Goal: Task Accomplishment & Management: Manage account settings

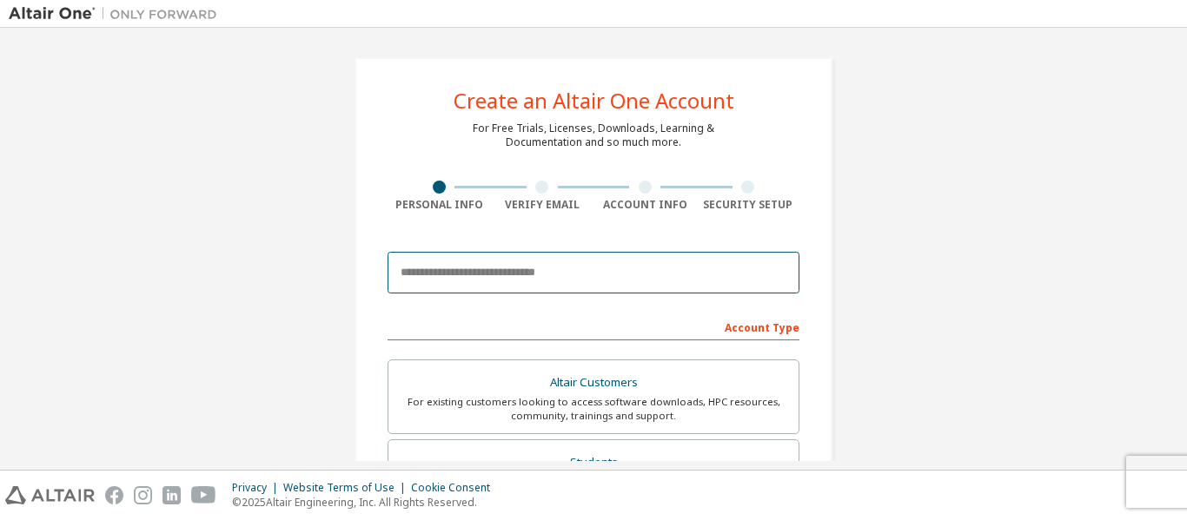
click at [495, 281] on input "email" at bounding box center [593, 273] width 412 height 42
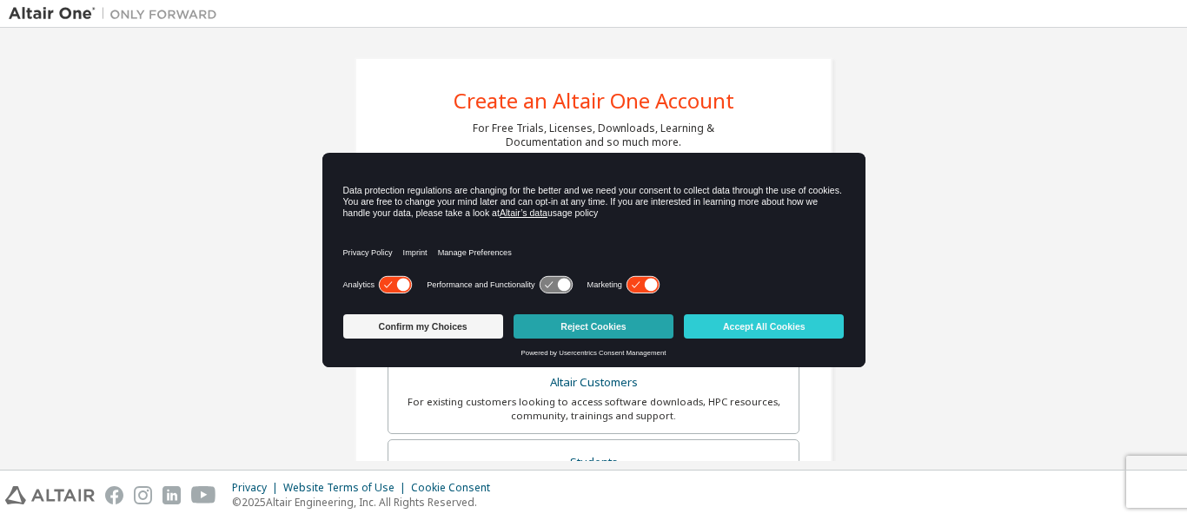
click at [580, 316] on button "Reject Cookies" at bounding box center [593, 326] width 160 height 24
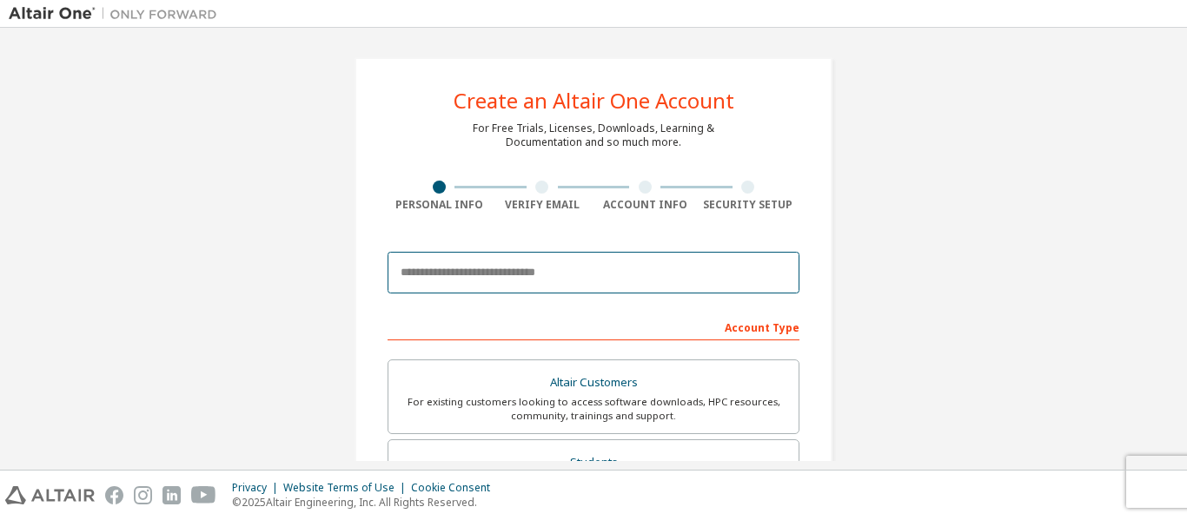
click at [543, 277] on input "email" at bounding box center [593, 273] width 412 height 42
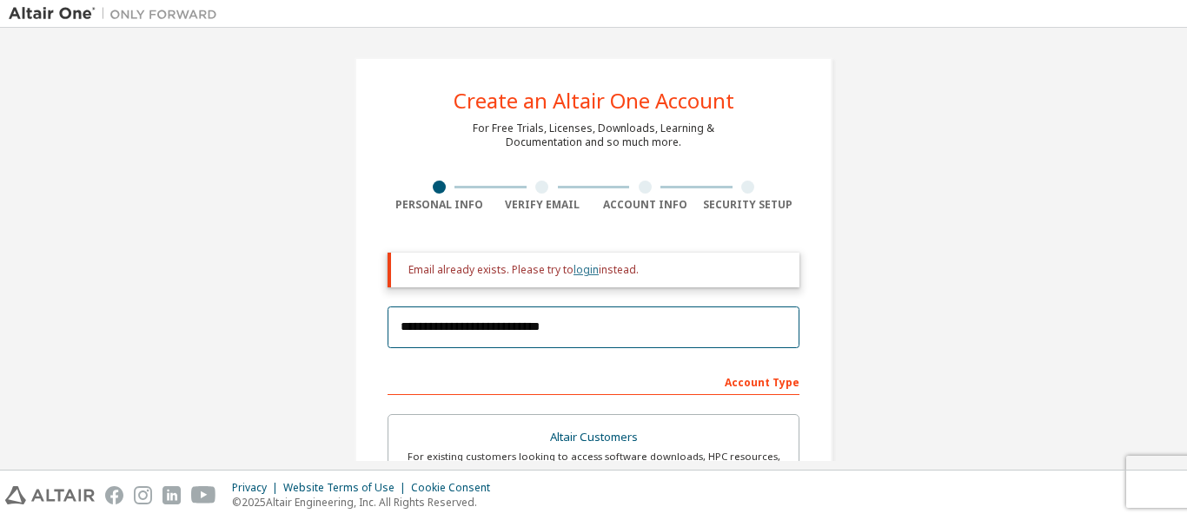
type input "**********"
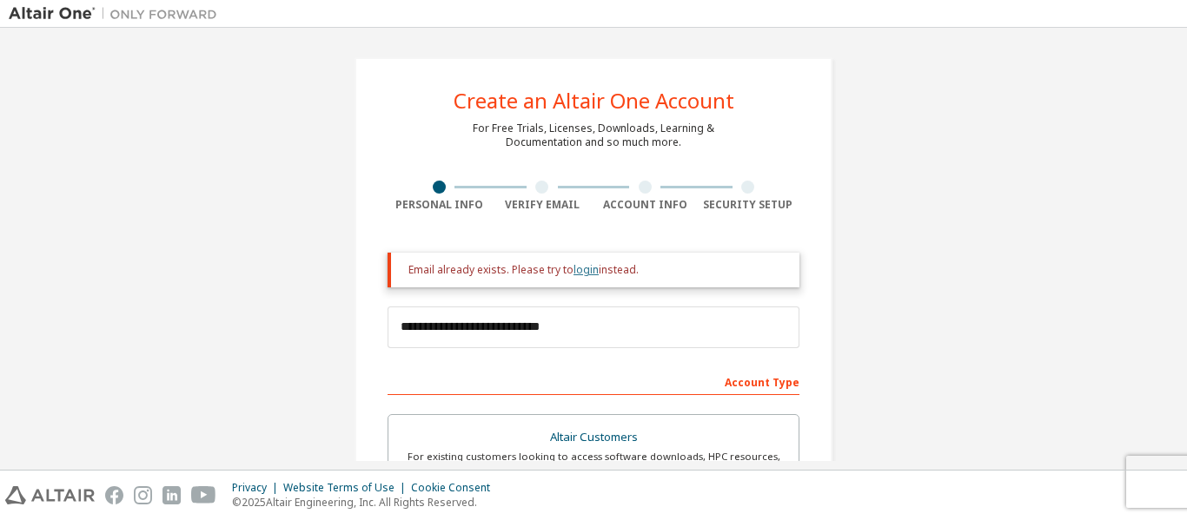
click at [582, 271] on link "login" at bounding box center [585, 269] width 25 height 15
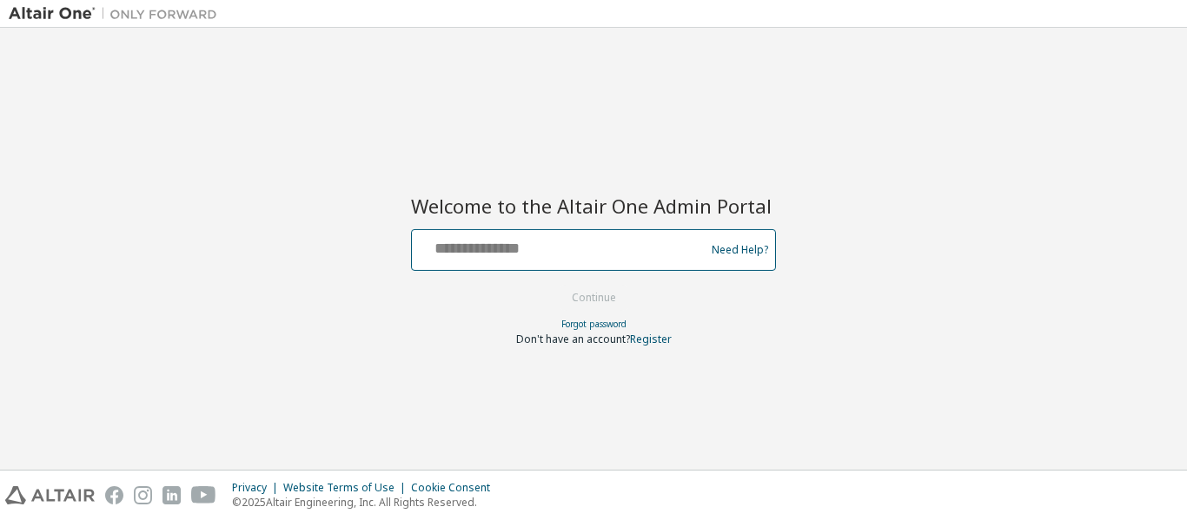
click at [559, 253] on input "text" at bounding box center [561, 246] width 284 height 25
type input "**********"
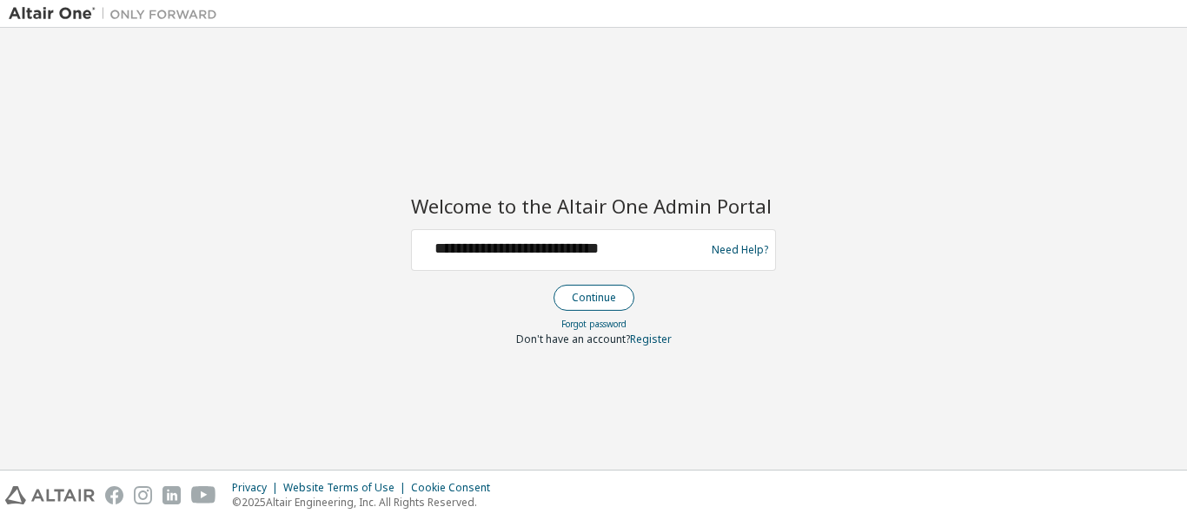
click at [610, 306] on button "Continue" at bounding box center [593, 298] width 81 height 26
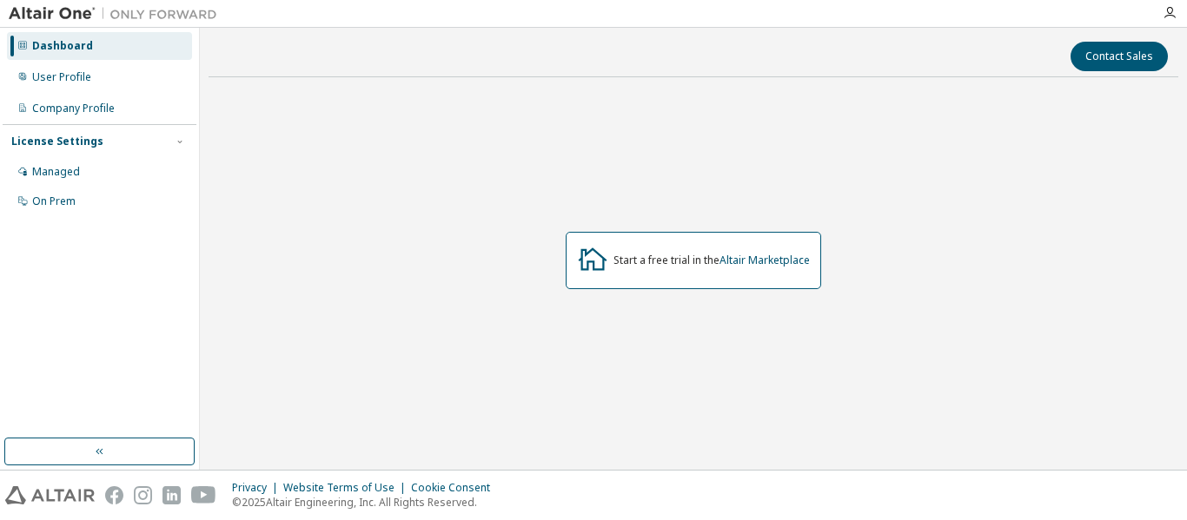
click at [78, 135] on div "License Settings" at bounding box center [57, 142] width 92 height 14
click at [153, 141] on div "License Settings" at bounding box center [99, 142] width 176 height 16
click at [89, 455] on button "button" at bounding box center [99, 452] width 190 height 28
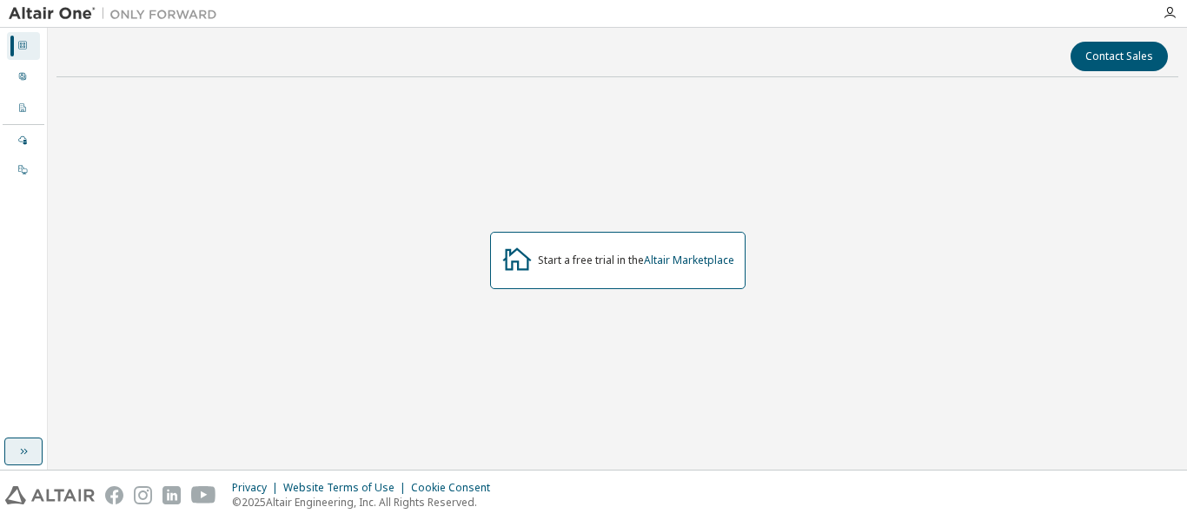
click at [32, 456] on button "button" at bounding box center [23, 452] width 38 height 28
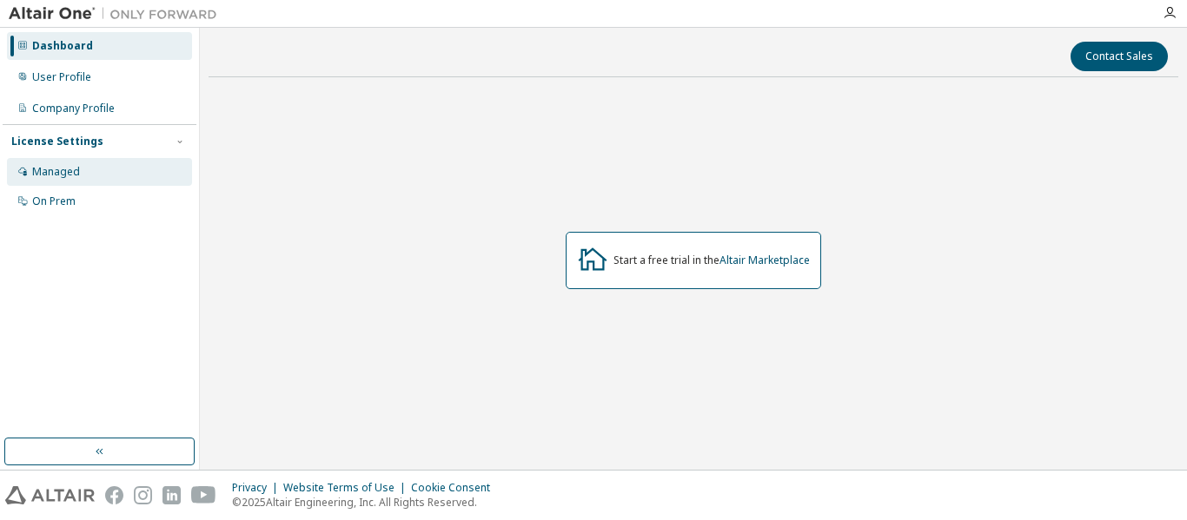
click at [86, 179] on div "Managed" at bounding box center [99, 172] width 185 height 28
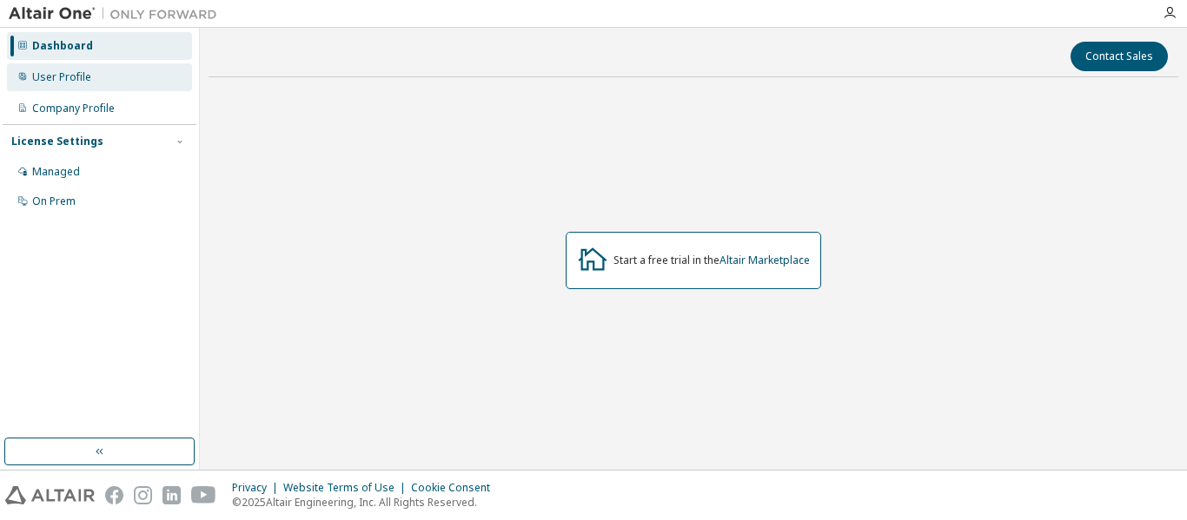
click at [61, 69] on div "User Profile" at bounding box center [99, 77] width 185 height 28
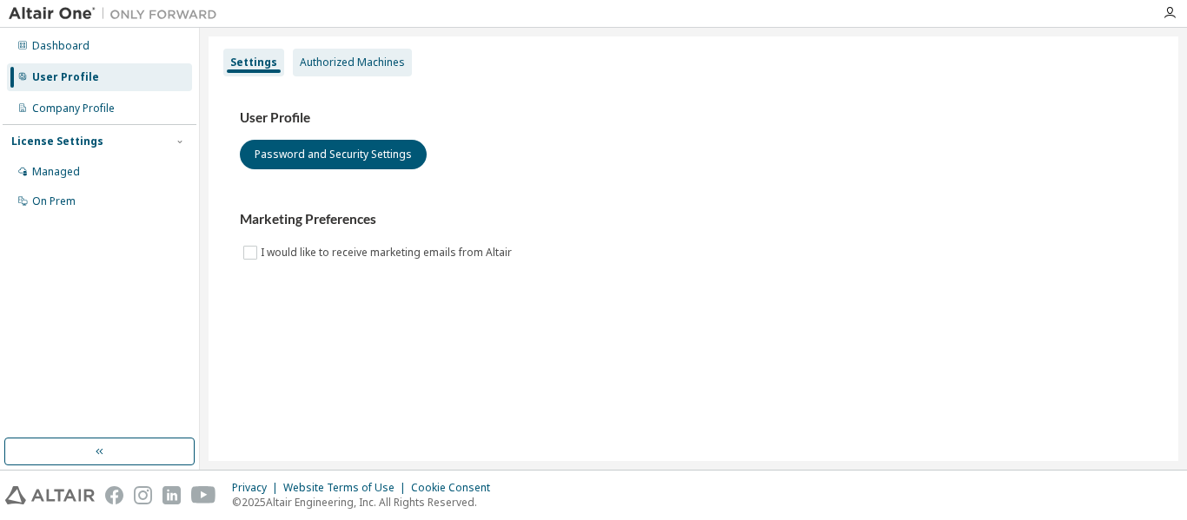
click at [318, 57] on div "Authorized Machines" at bounding box center [352, 63] width 105 height 14
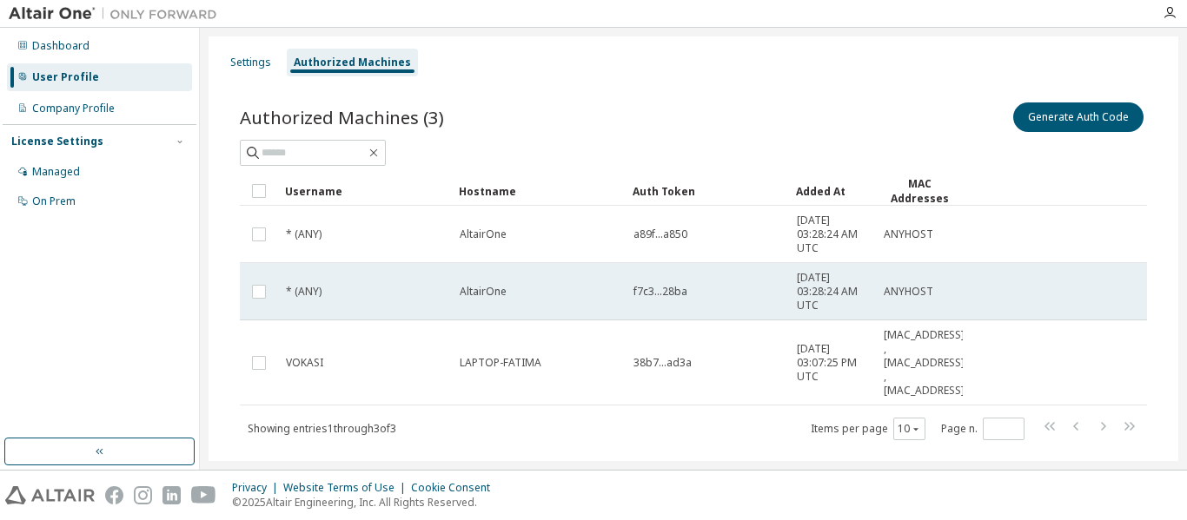
scroll to position [36, 0]
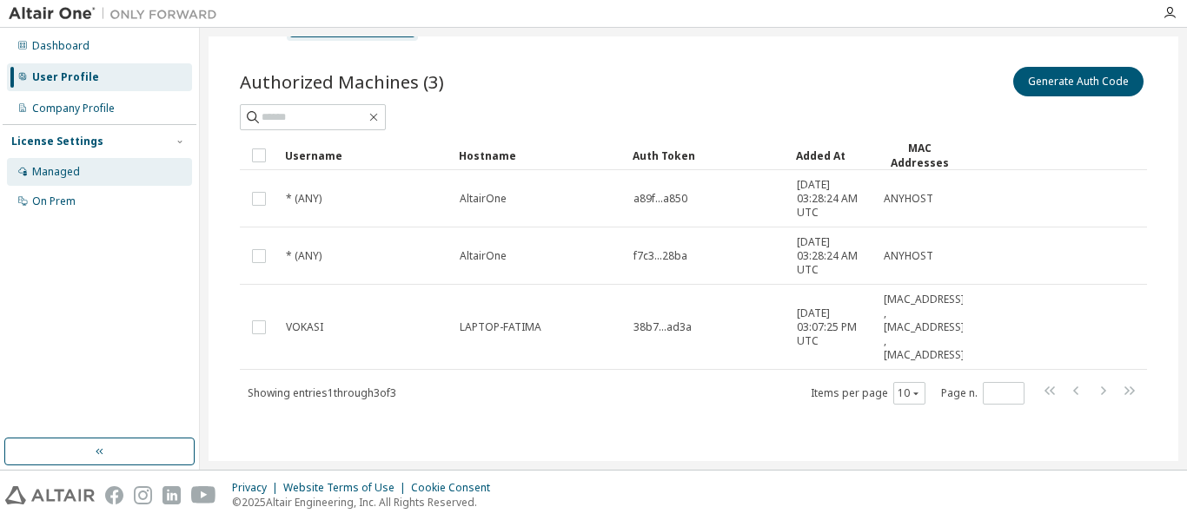
click at [84, 169] on div "Managed" at bounding box center [99, 172] width 185 height 28
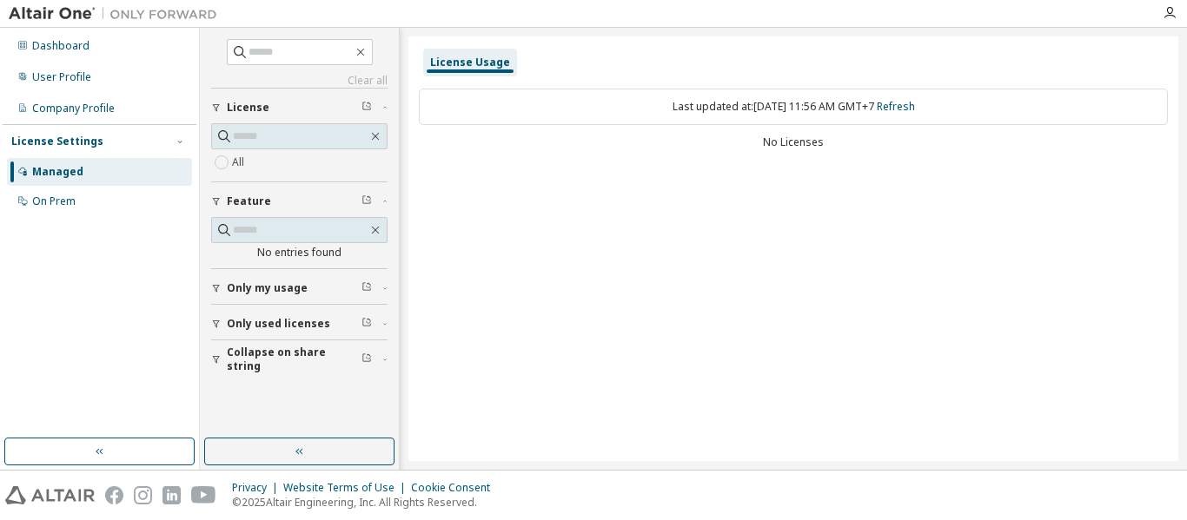
click at [56, 173] on div "Managed" at bounding box center [57, 172] width 51 height 14
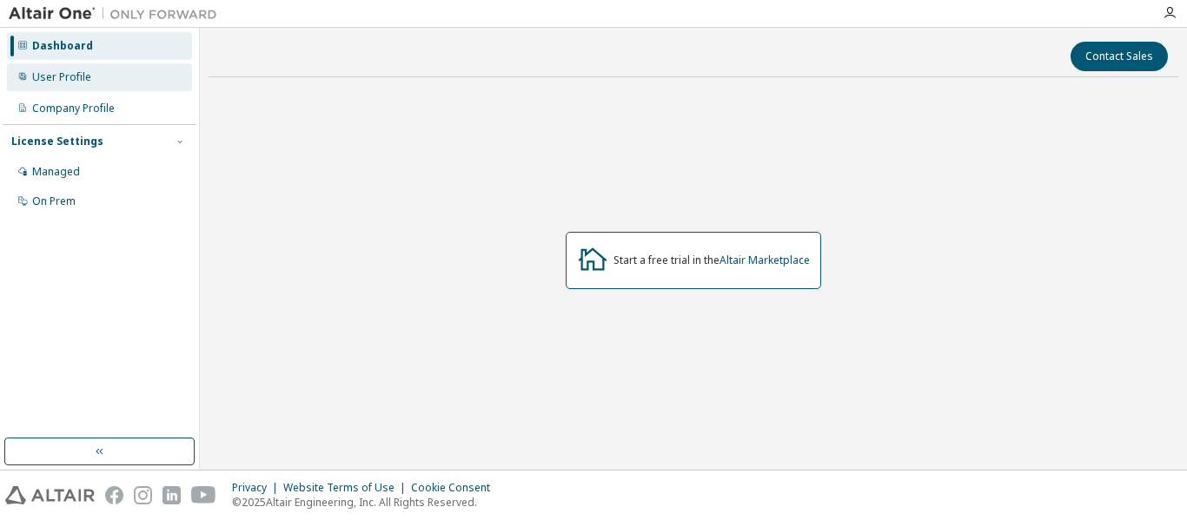
click at [104, 80] on div "User Profile" at bounding box center [99, 77] width 185 height 28
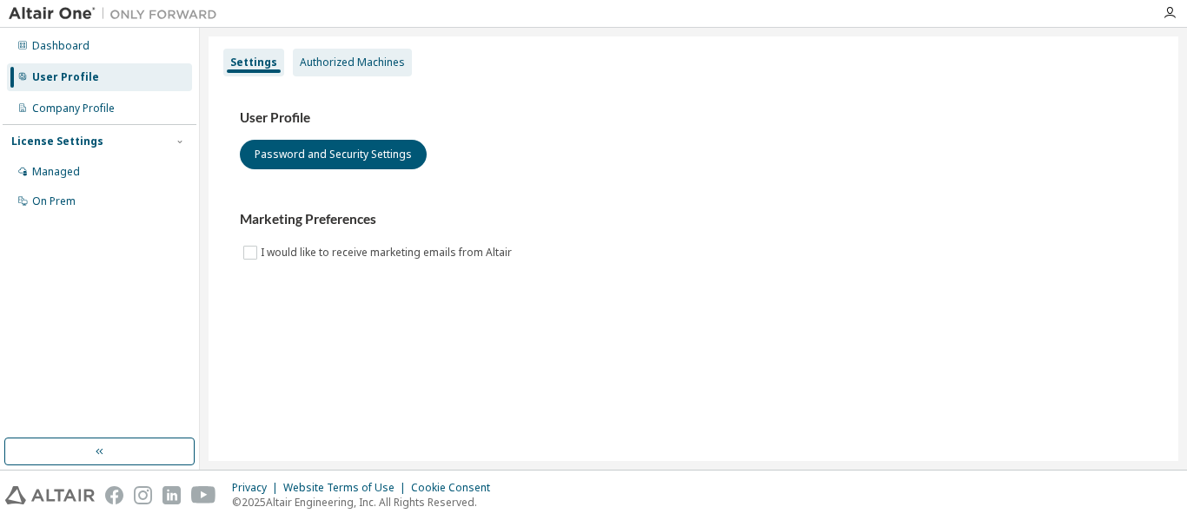
click at [340, 56] on div "Authorized Machines" at bounding box center [352, 63] width 105 height 14
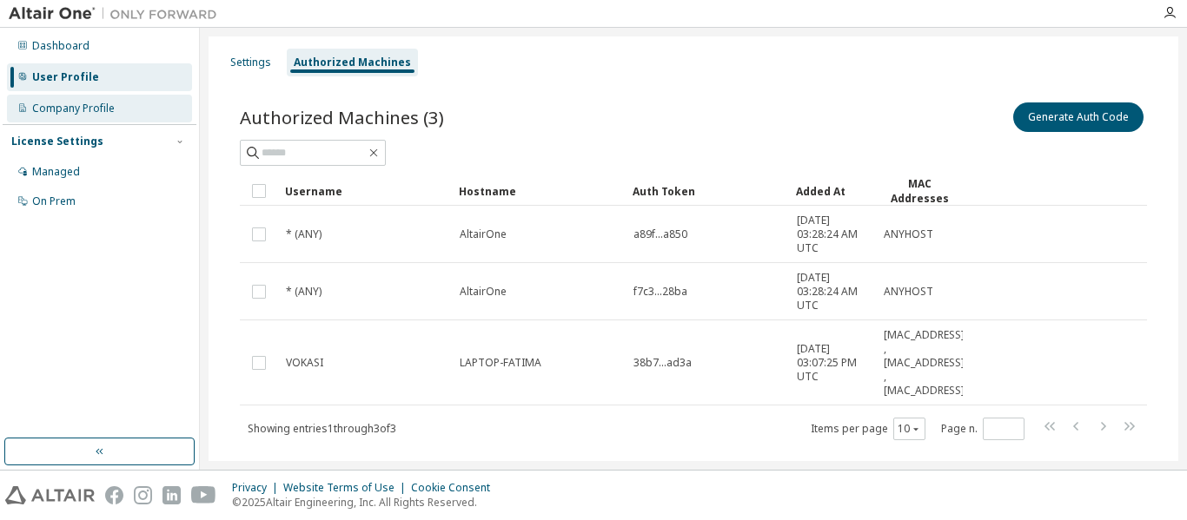
click at [34, 102] on div "Company Profile" at bounding box center [73, 109] width 83 height 14
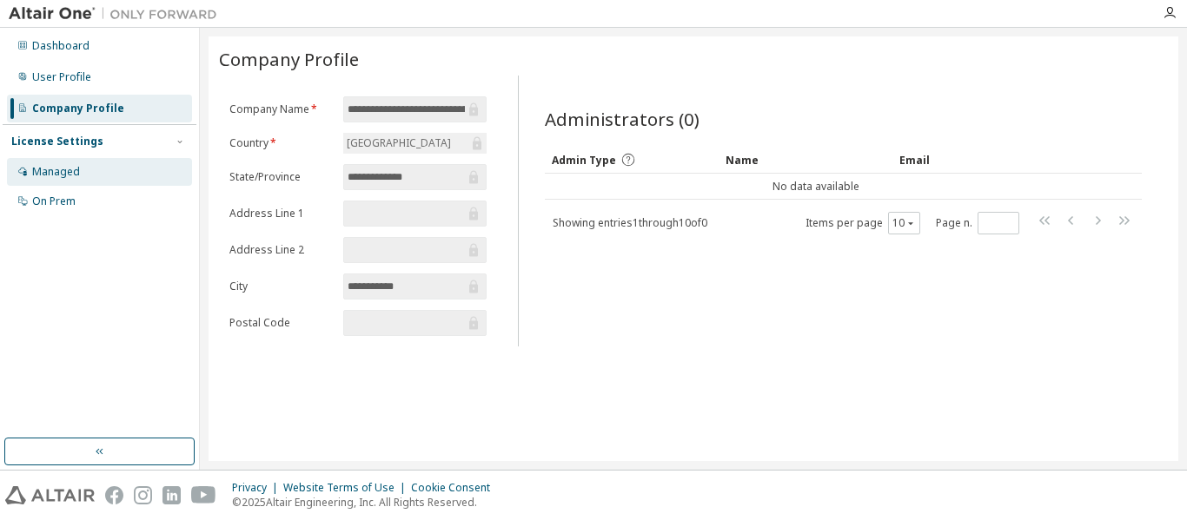
click at [119, 165] on div "Managed" at bounding box center [99, 172] width 185 height 28
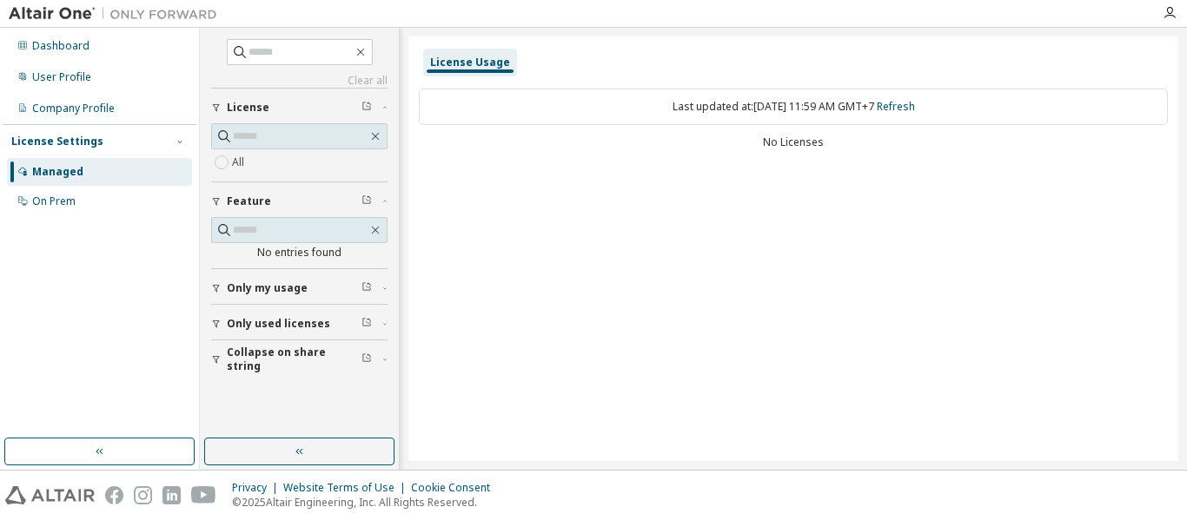
click at [262, 282] on span "Only my usage" at bounding box center [267, 288] width 81 height 14
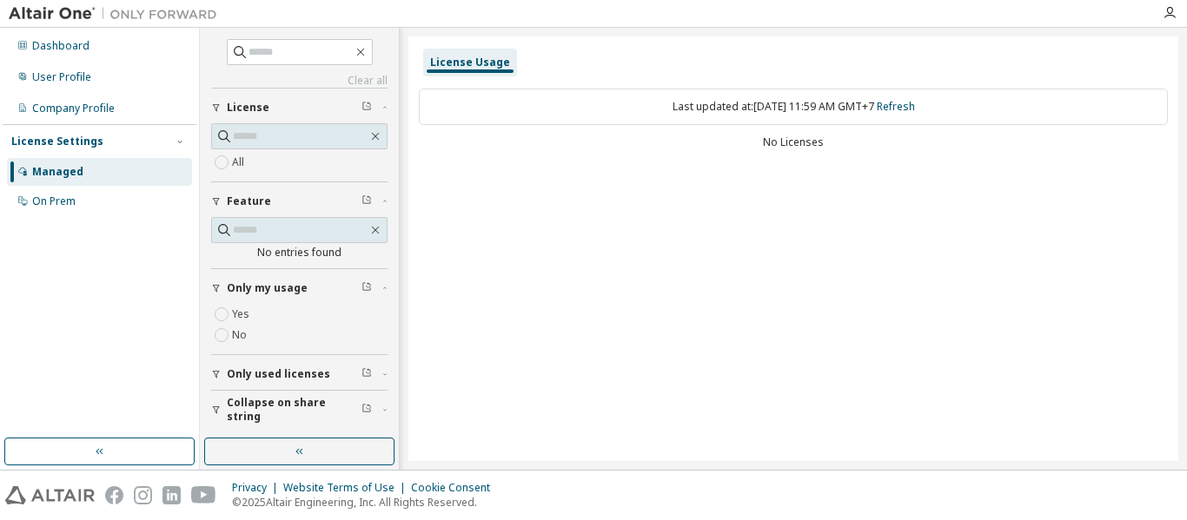
click at [289, 376] on span "Only used licenses" at bounding box center [278, 374] width 103 height 14
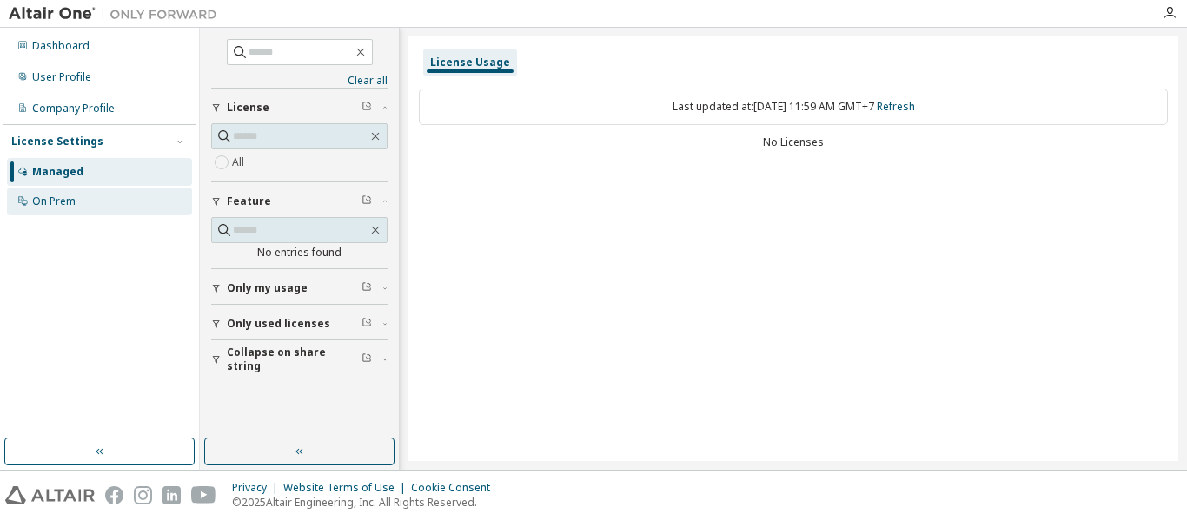
click at [67, 199] on div "On Prem" at bounding box center [53, 202] width 43 height 14
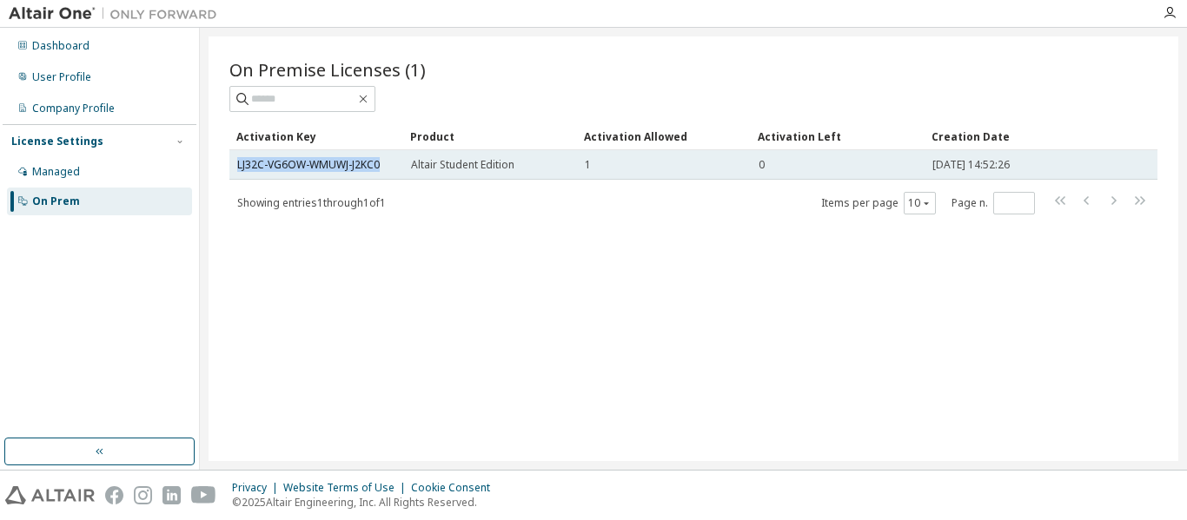
drag, startPoint x: 392, startPoint y: 164, endPoint x: 234, endPoint y: 173, distance: 158.3
click at [234, 173] on td "LJ32C-VG6OW-WMUWJ-J2KC0" at bounding box center [316, 165] width 174 height 30
copy link "LJ32C-VG6OW-WMUWJ-J2KC0"
